Goal: Information Seeking & Learning: Understand process/instructions

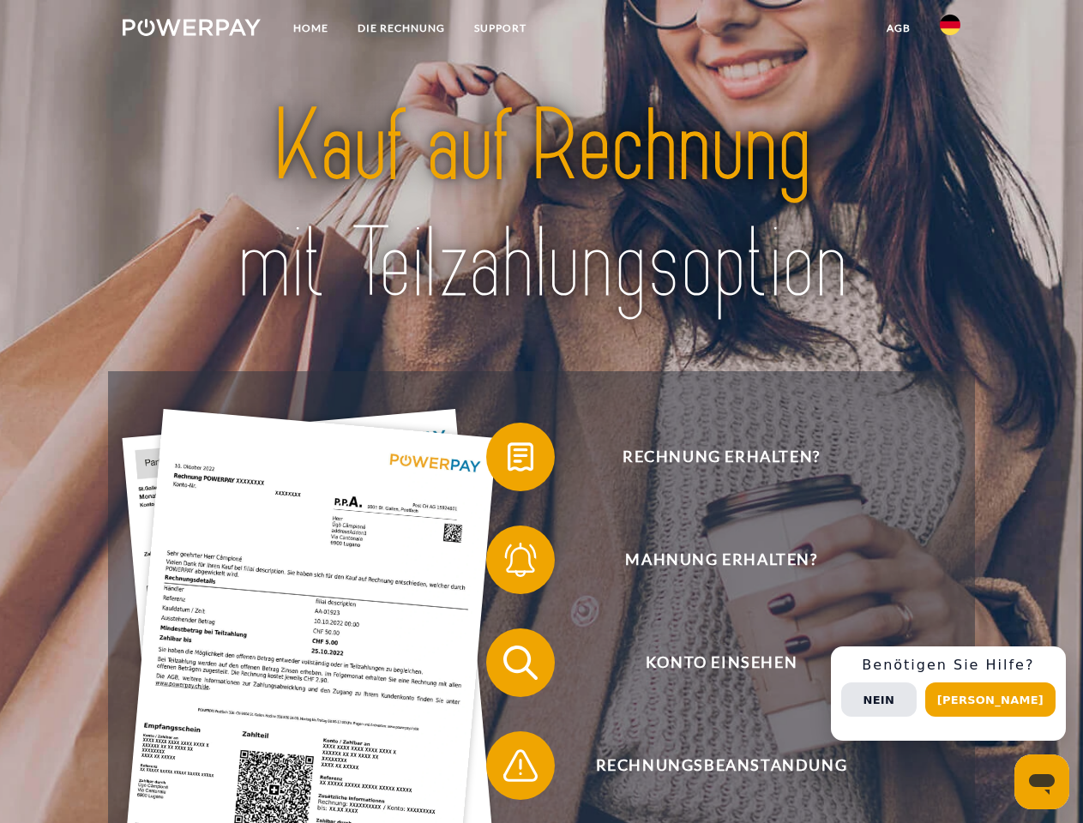
click at [191, 30] on img at bounding box center [192, 27] width 138 height 17
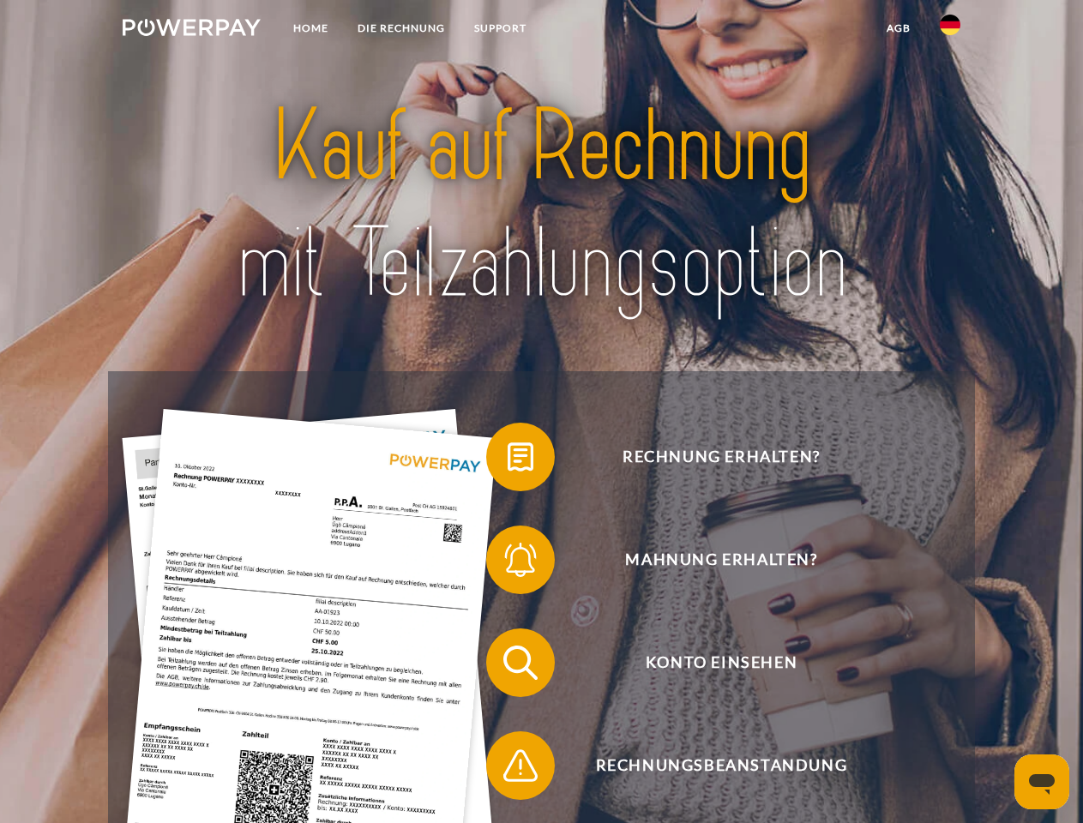
click at [950, 30] on img at bounding box center [950, 25] width 21 height 21
click at [898, 28] on link "agb" at bounding box center [898, 28] width 53 height 31
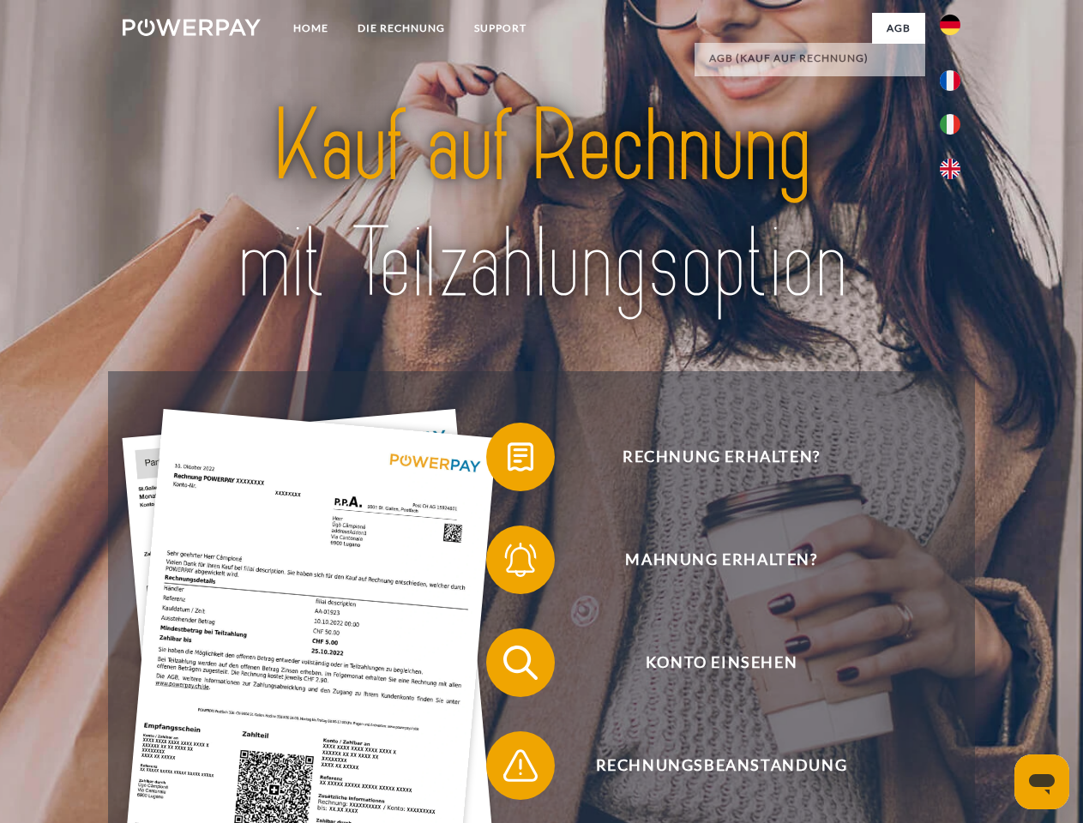
click at [508, 461] on span at bounding box center [495, 457] width 86 height 86
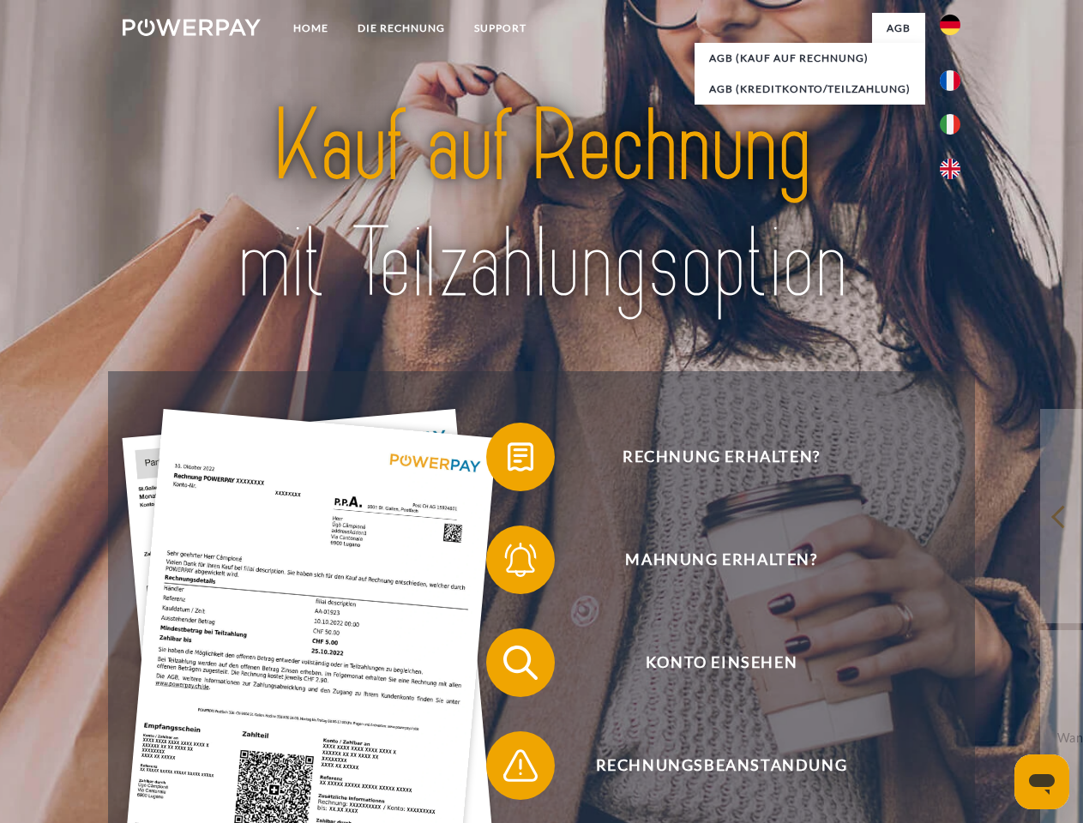
click at [508, 563] on span at bounding box center [495, 560] width 86 height 86
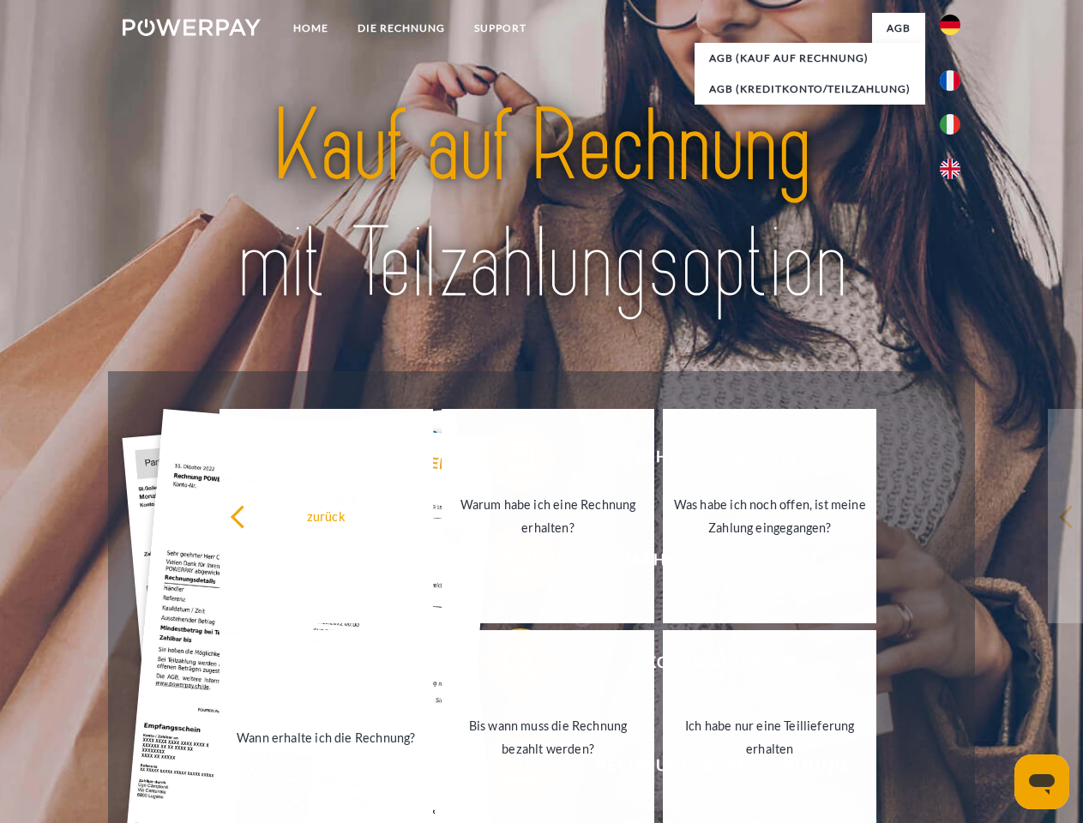
click at [508, 666] on link "Bis wann muss die Rechnung bezahlt werden?" at bounding box center [549, 737] width 214 height 214
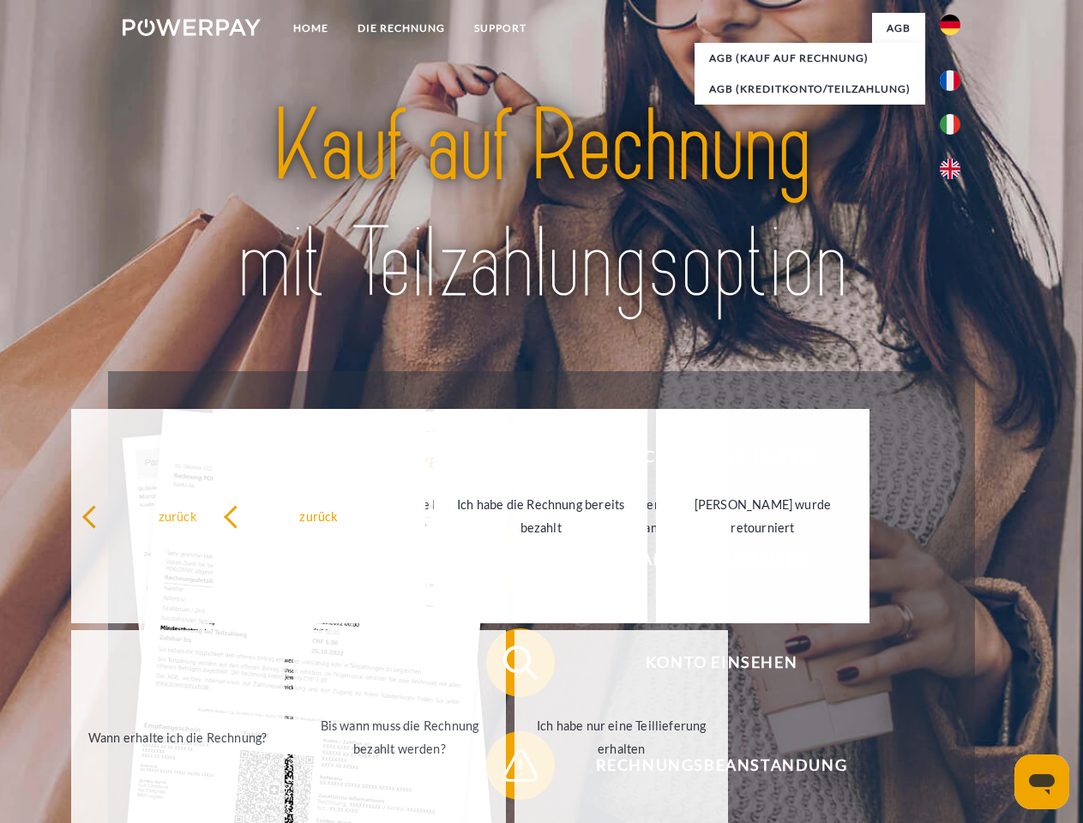
click at [508, 769] on span at bounding box center [495, 766] width 86 height 86
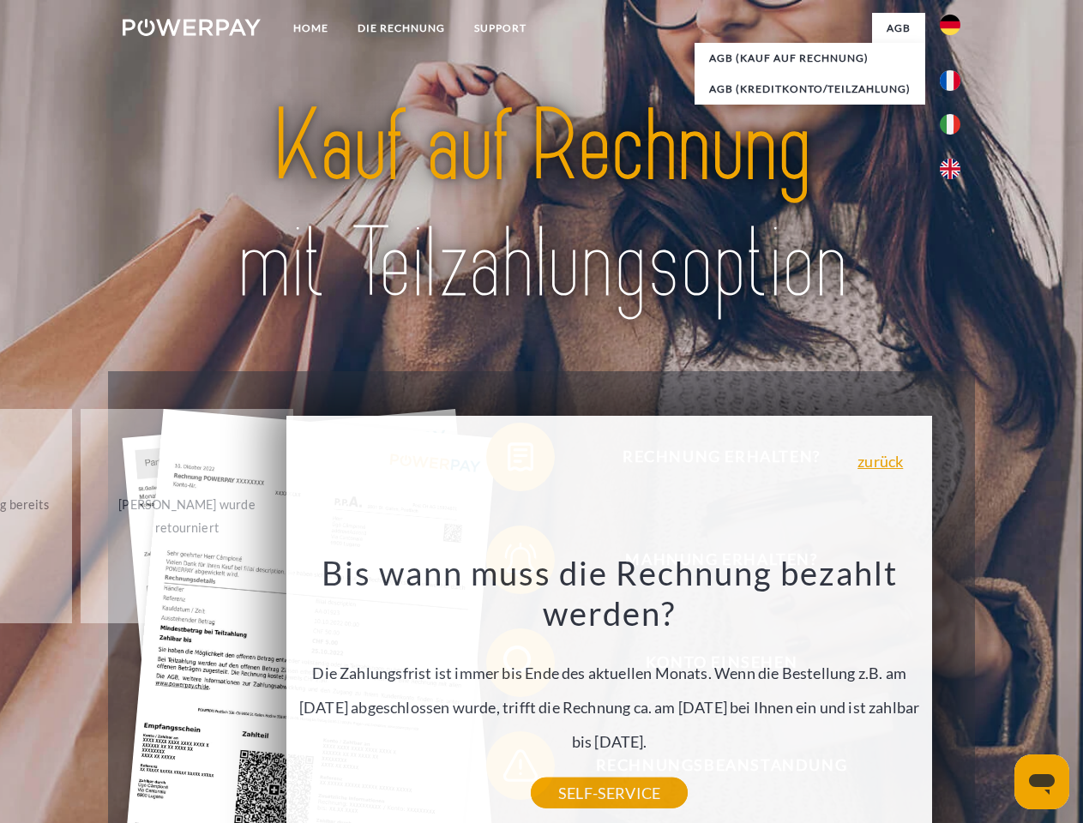
click at [954, 694] on div "Rechnung erhalten? Mahnung erhalten? Konto einsehen" at bounding box center [541, 714] width 866 height 686
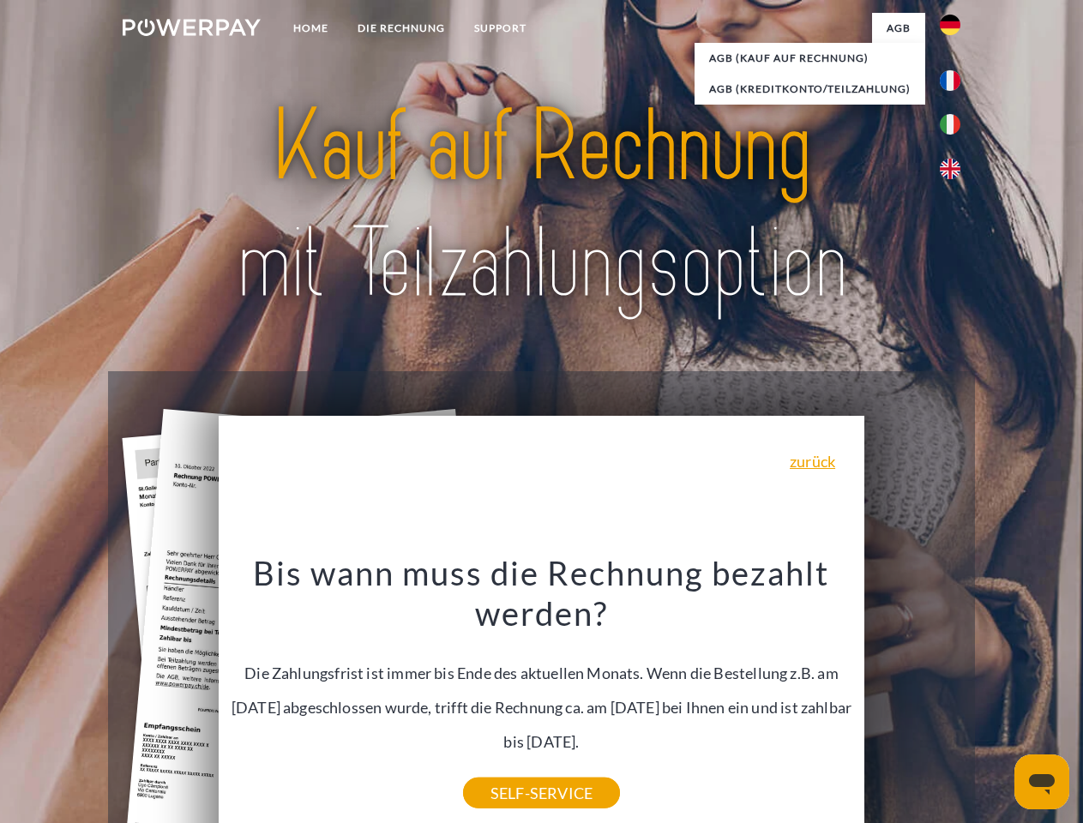
click at [912, 697] on span "Konto einsehen" at bounding box center [721, 663] width 420 height 69
click at [996, 700] on header "Home DIE RECHNUNG SUPPORT" at bounding box center [541, 592] width 1083 height 1184
